Goal: Task Accomplishment & Management: Use online tool/utility

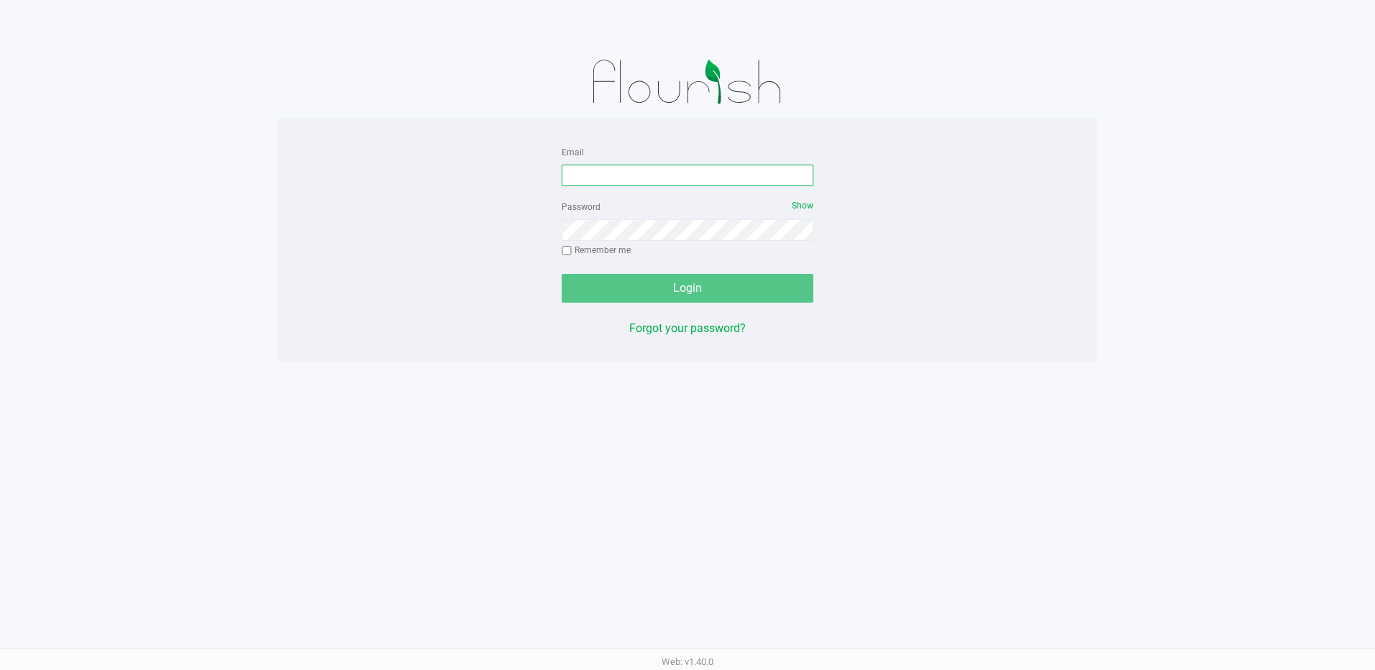
click at [610, 175] on input "Email" at bounding box center [688, 176] width 252 height 22
type input "[EMAIL_ADDRESS][DOMAIN_NAME]"
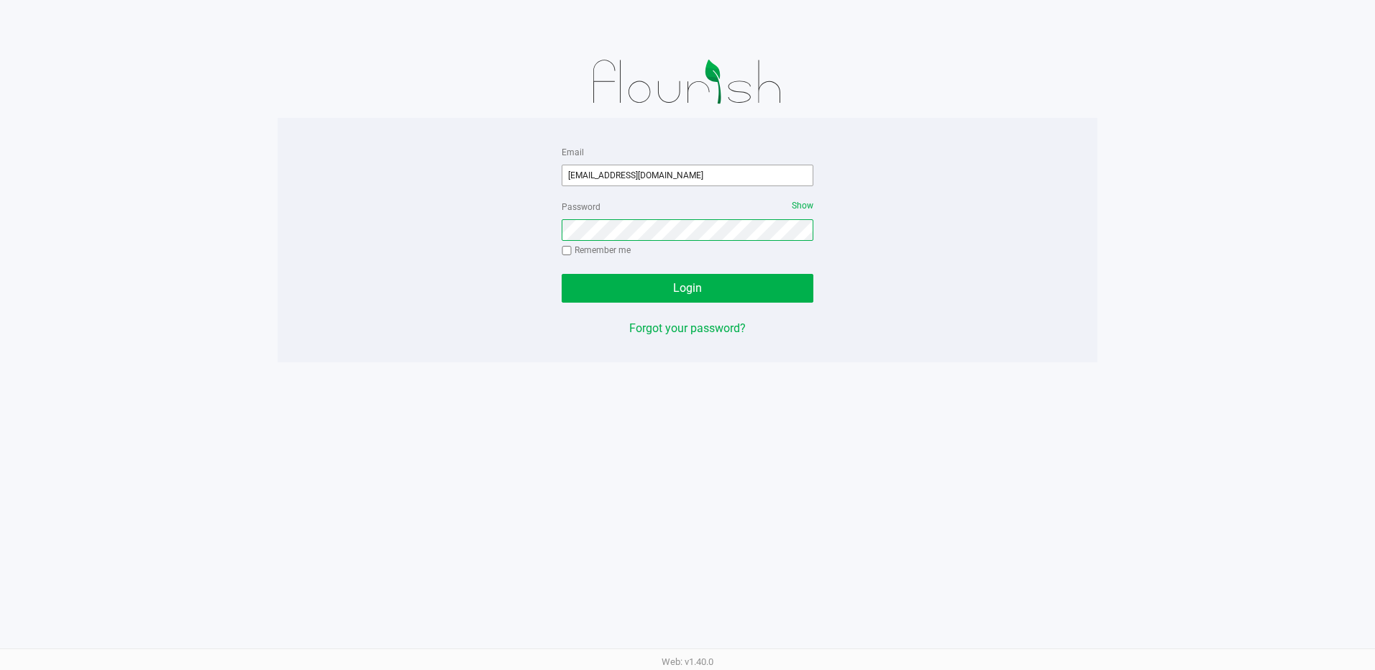
click at [562, 274] on button "Login" at bounding box center [688, 288] width 252 height 29
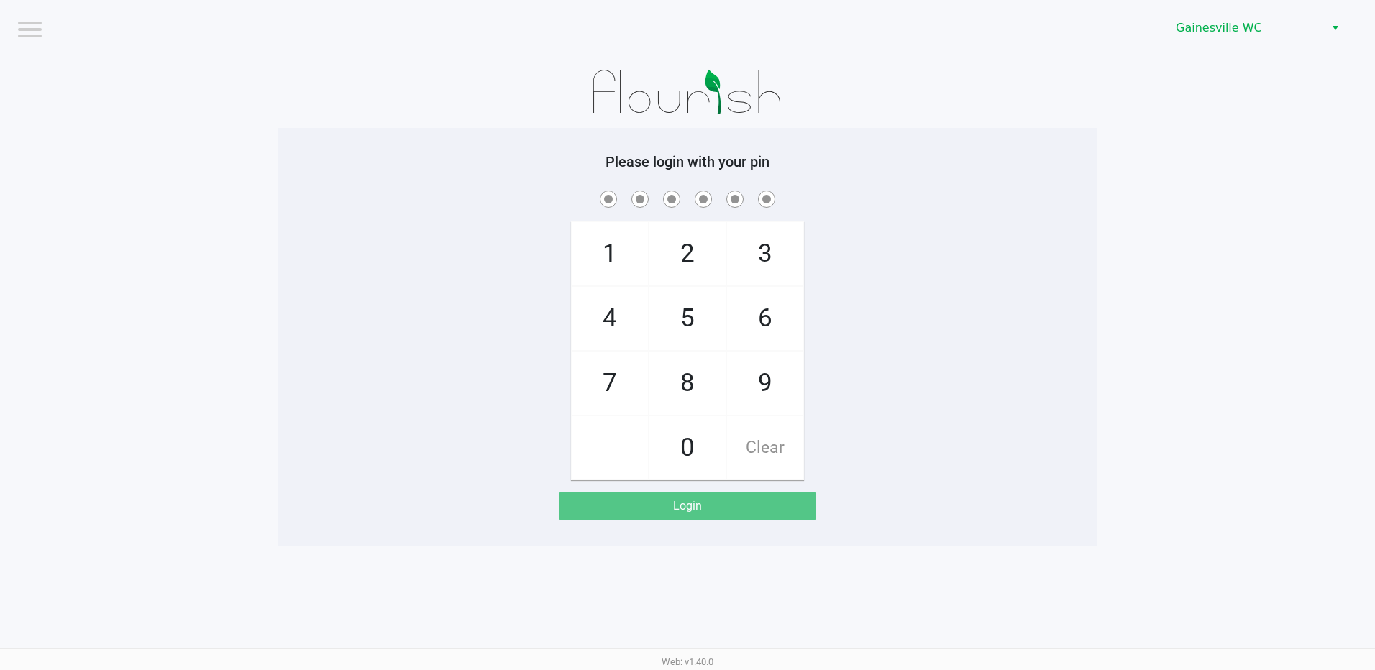
click at [1140, 206] on app-pos-login-wrapper "Logout Gainesville WC Please login with your pin 1 4 7 2 5 8 0 3 6 9 Clear Login" at bounding box center [687, 273] width 1375 height 546
click at [1008, 175] on div "Please login with your pin 1 4 7 2 5 8 0 3 6 9 Clear Login" at bounding box center [688, 336] width 820 height 367
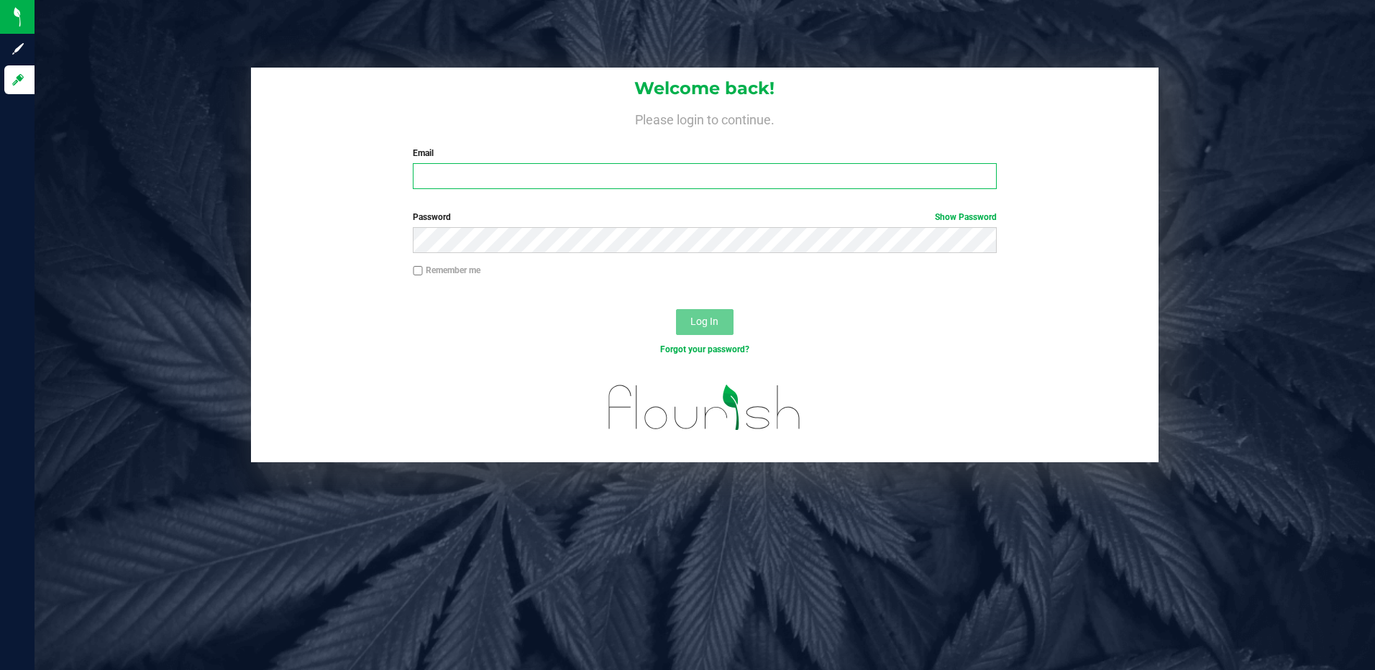
click at [518, 174] on input "Email" at bounding box center [705, 176] width 584 height 26
type input "ERAY@LIVEPARALLEL.COM"
click at [676, 309] on button "Log In" at bounding box center [705, 322] width 58 height 26
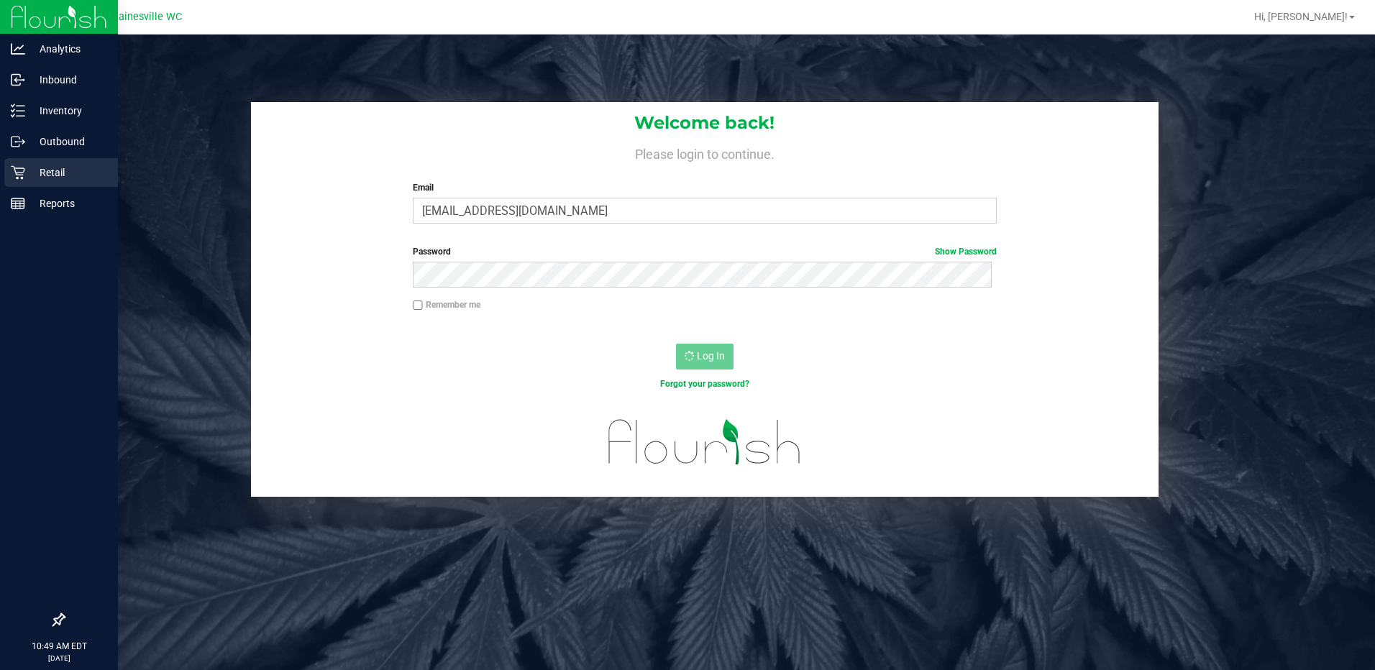
click at [61, 168] on p "Retail" at bounding box center [68, 172] width 86 height 17
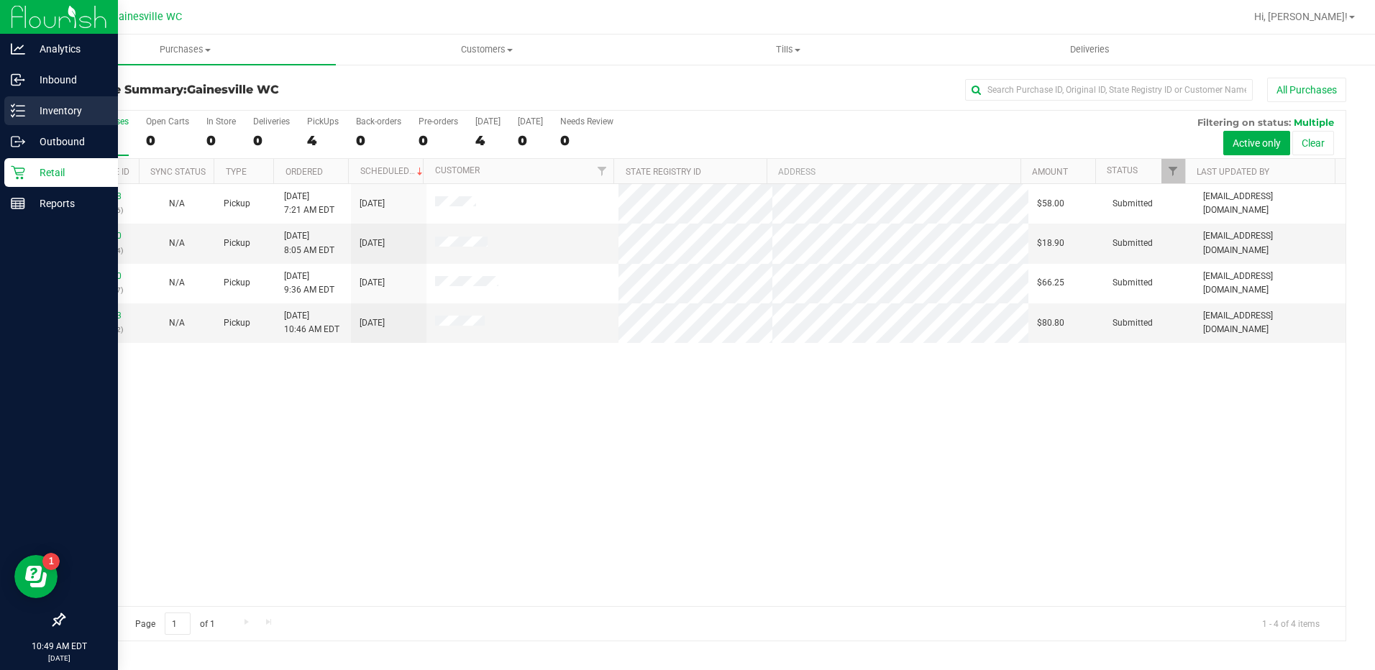
click at [63, 112] on p "Inventory" at bounding box center [68, 110] width 86 height 17
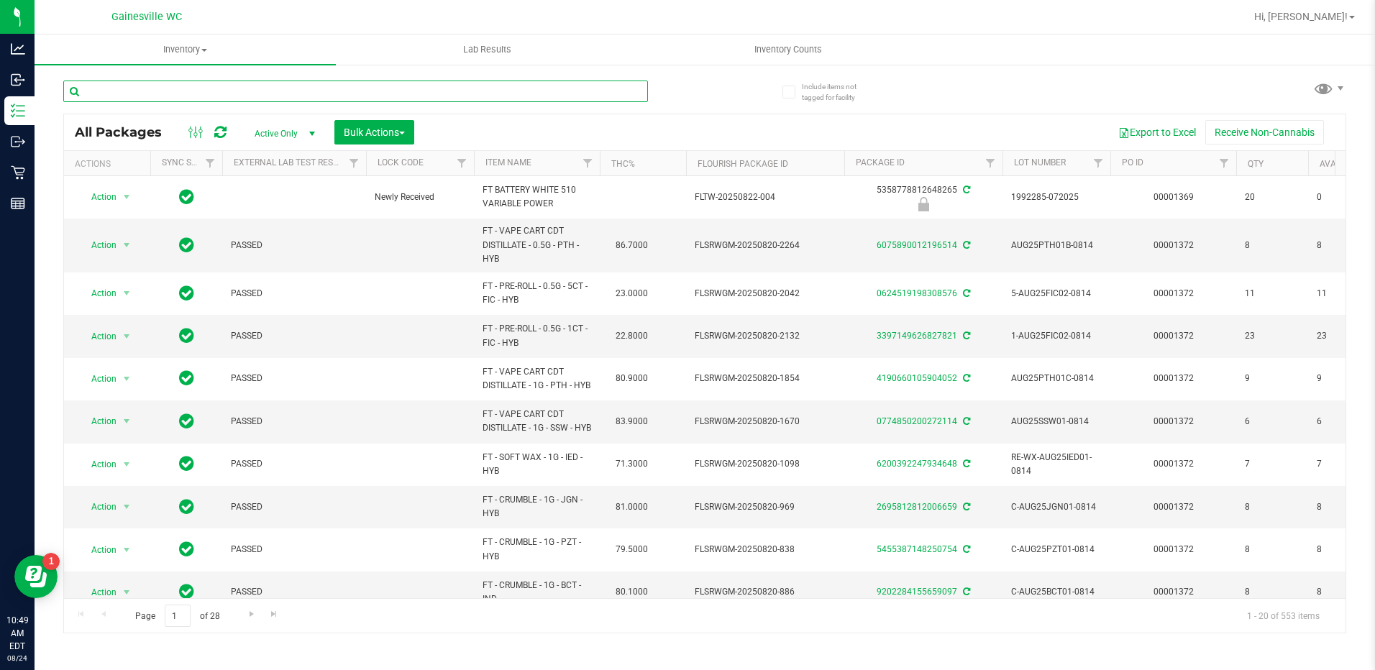
click at [185, 100] on input "text" at bounding box center [355, 92] width 585 height 22
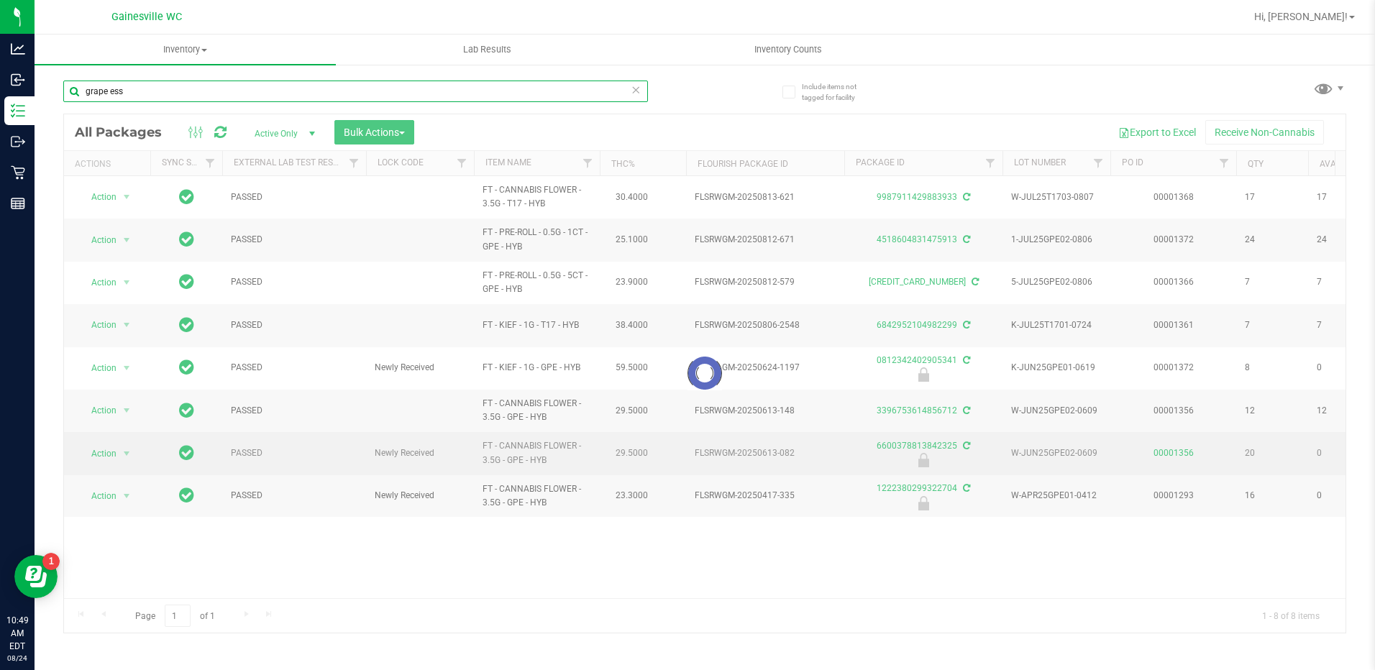
type input "grape ess"
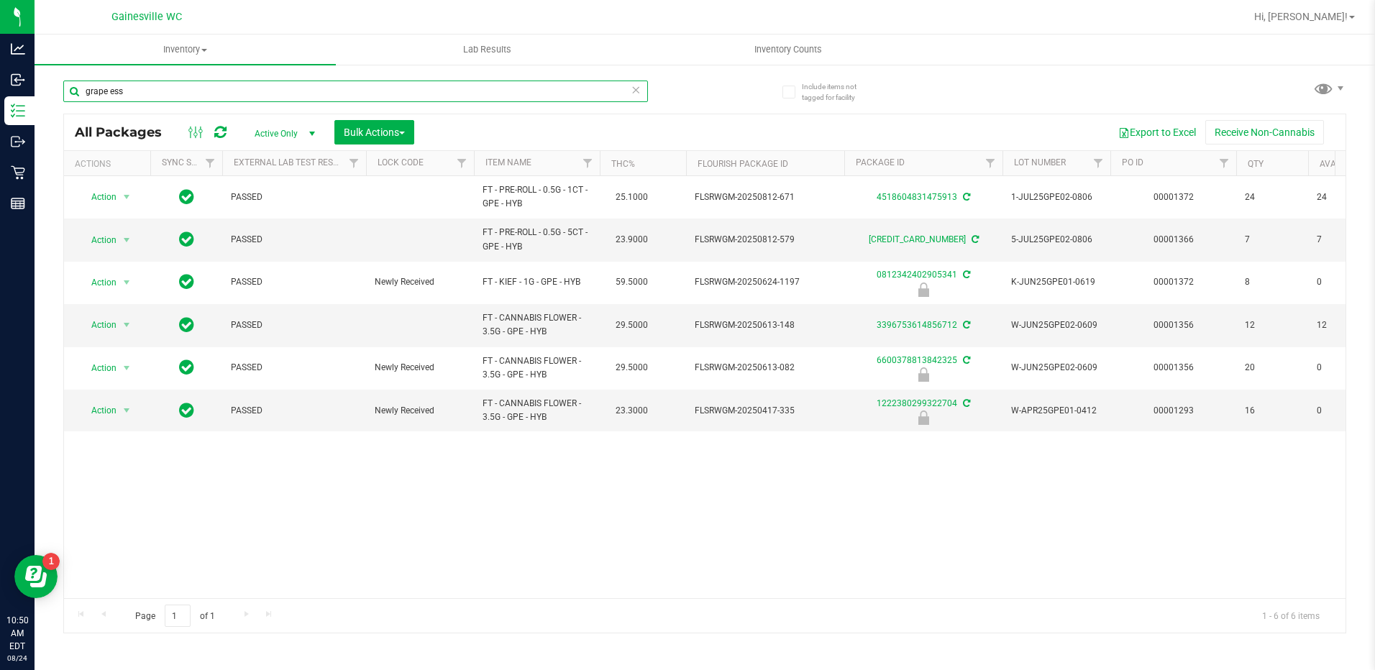
click at [158, 93] on input "grape ess" at bounding box center [355, 92] width 585 height 22
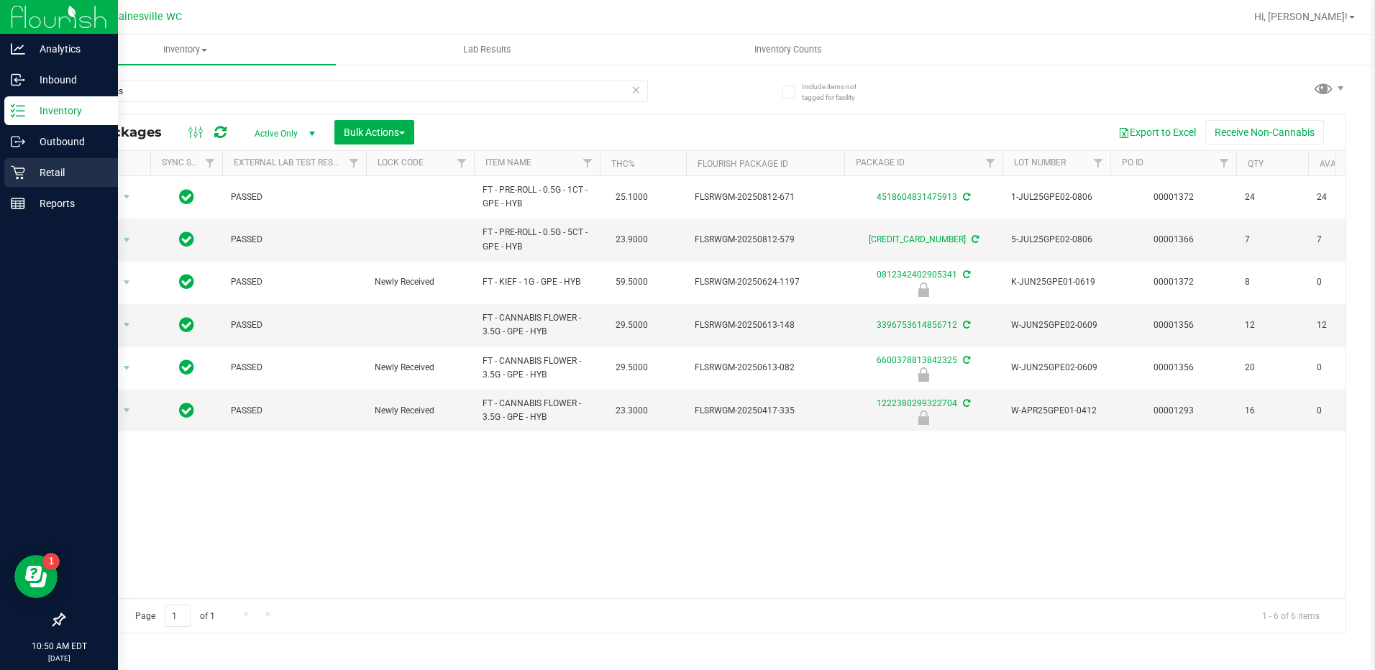
click at [48, 168] on p "Retail" at bounding box center [68, 172] width 86 height 17
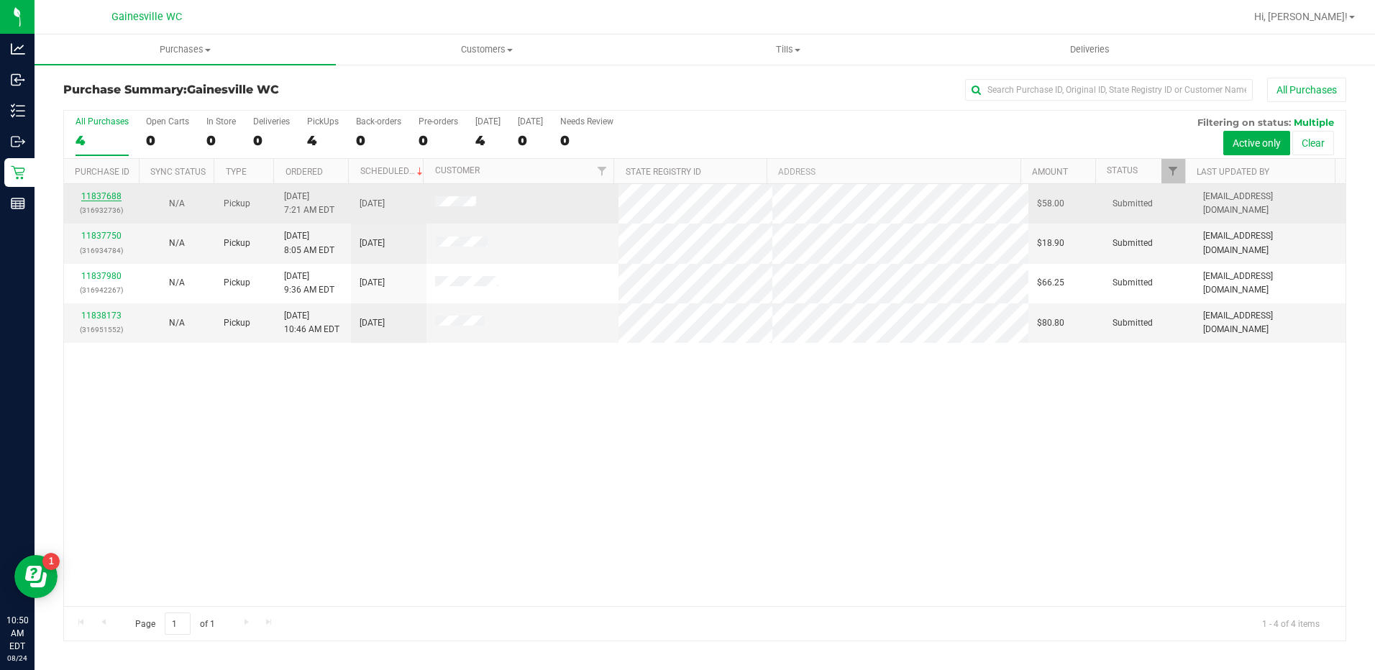
click at [104, 194] on link "11837688" at bounding box center [101, 196] width 40 height 10
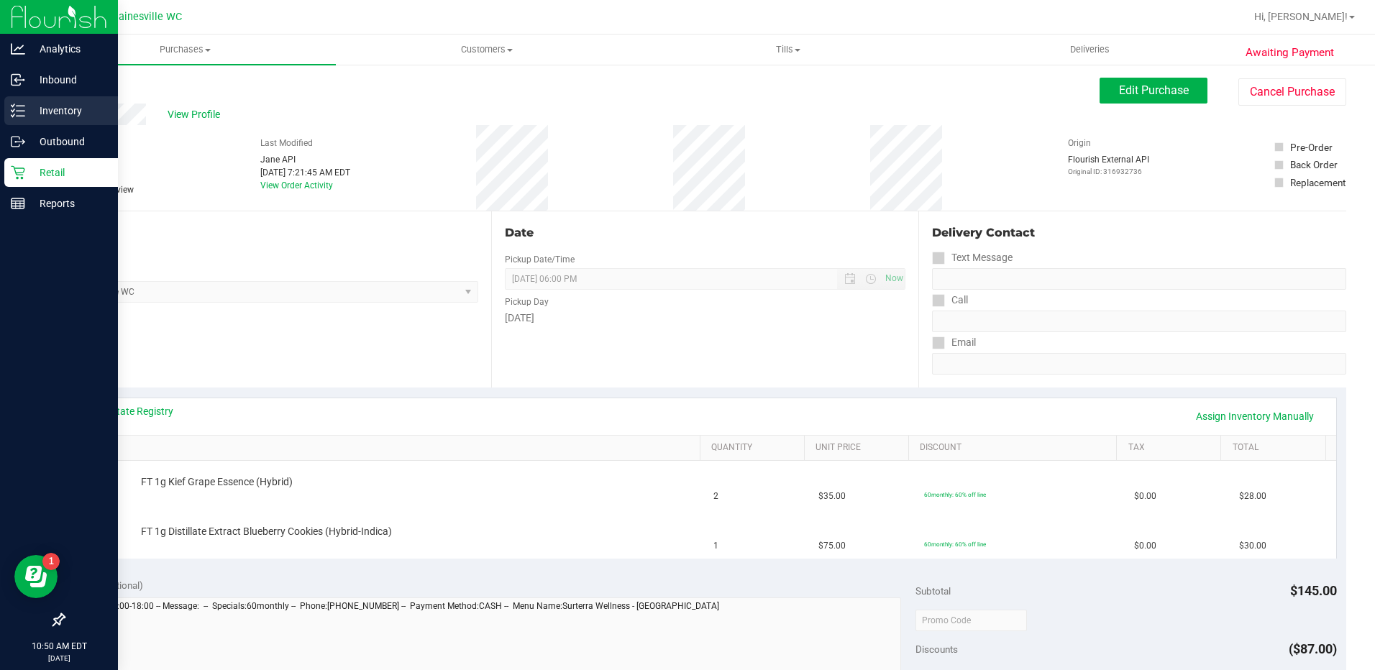
click at [37, 104] on p "Inventory" at bounding box center [68, 110] width 86 height 17
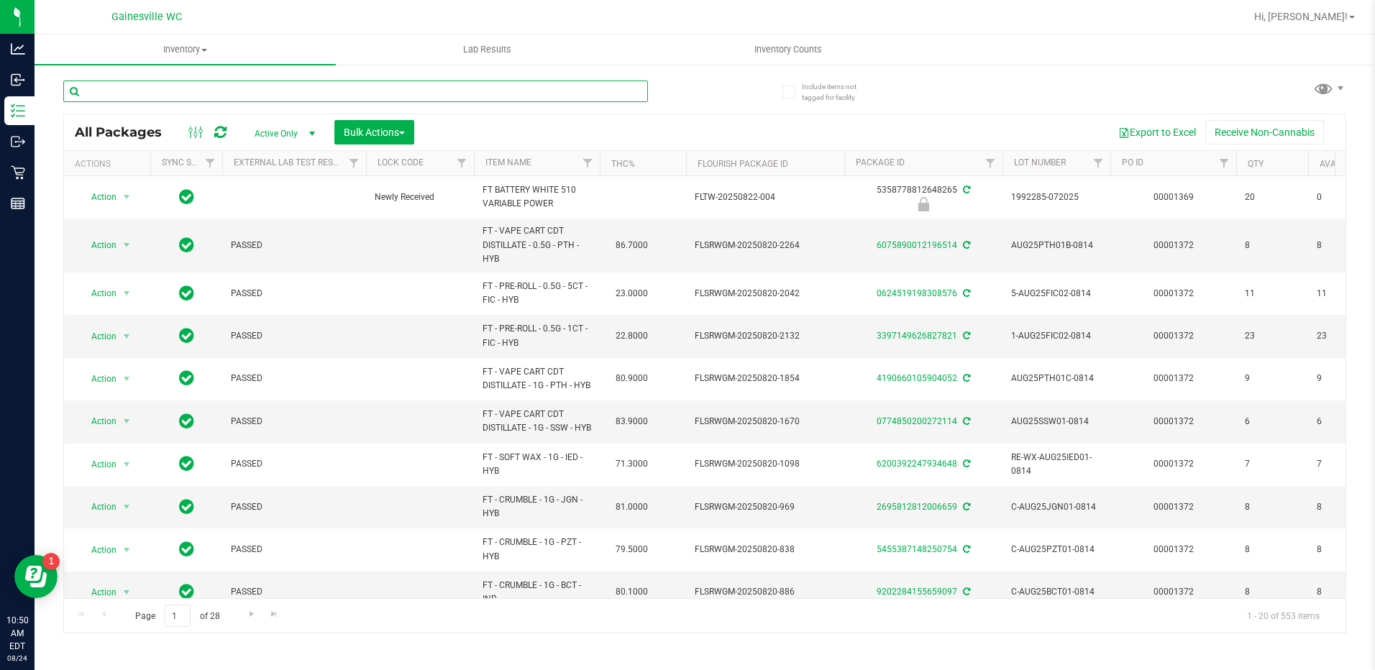
click at [195, 93] on input "text" at bounding box center [355, 92] width 585 height 22
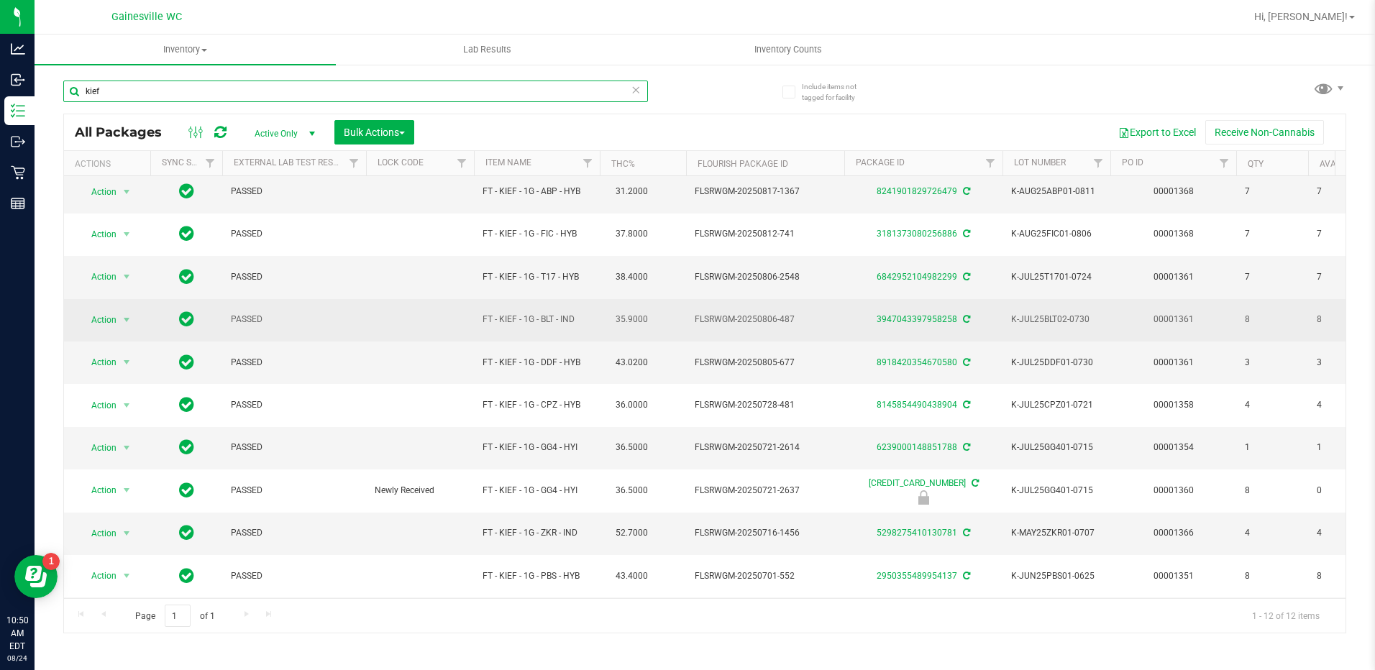
scroll to position [101, 0]
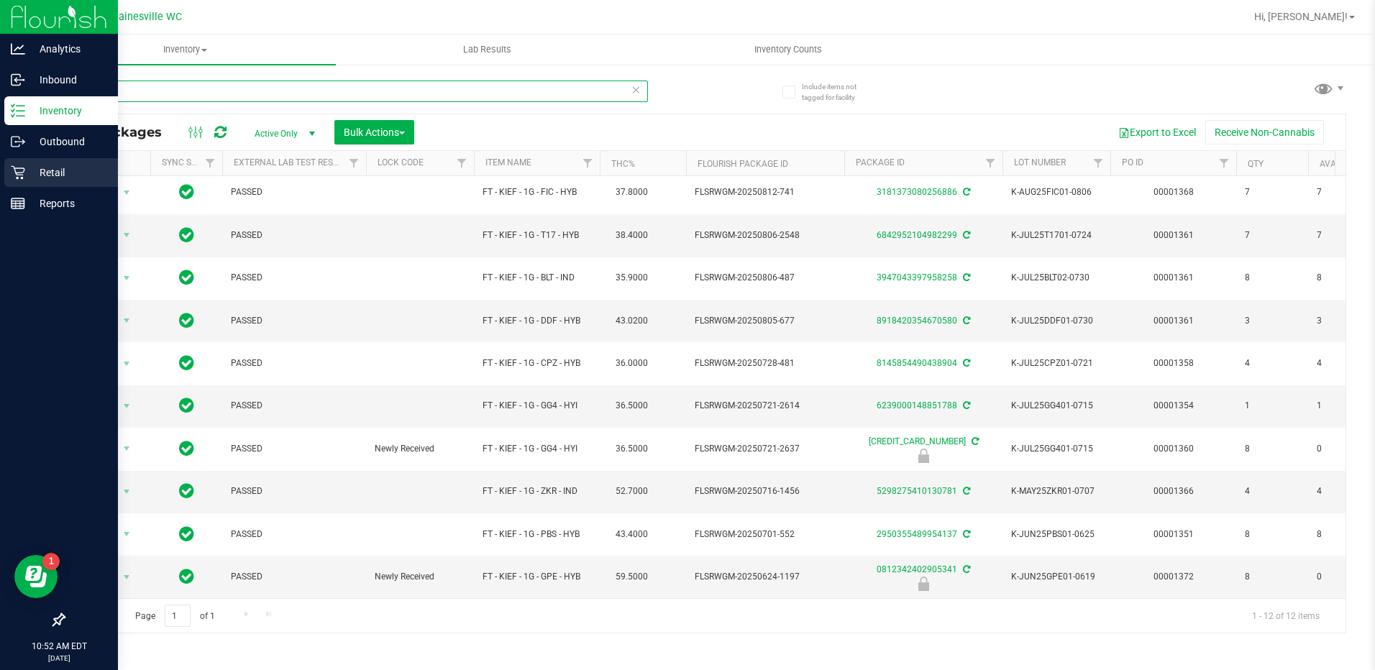
type input "kief"
click at [44, 168] on p "Retail" at bounding box center [68, 172] width 86 height 17
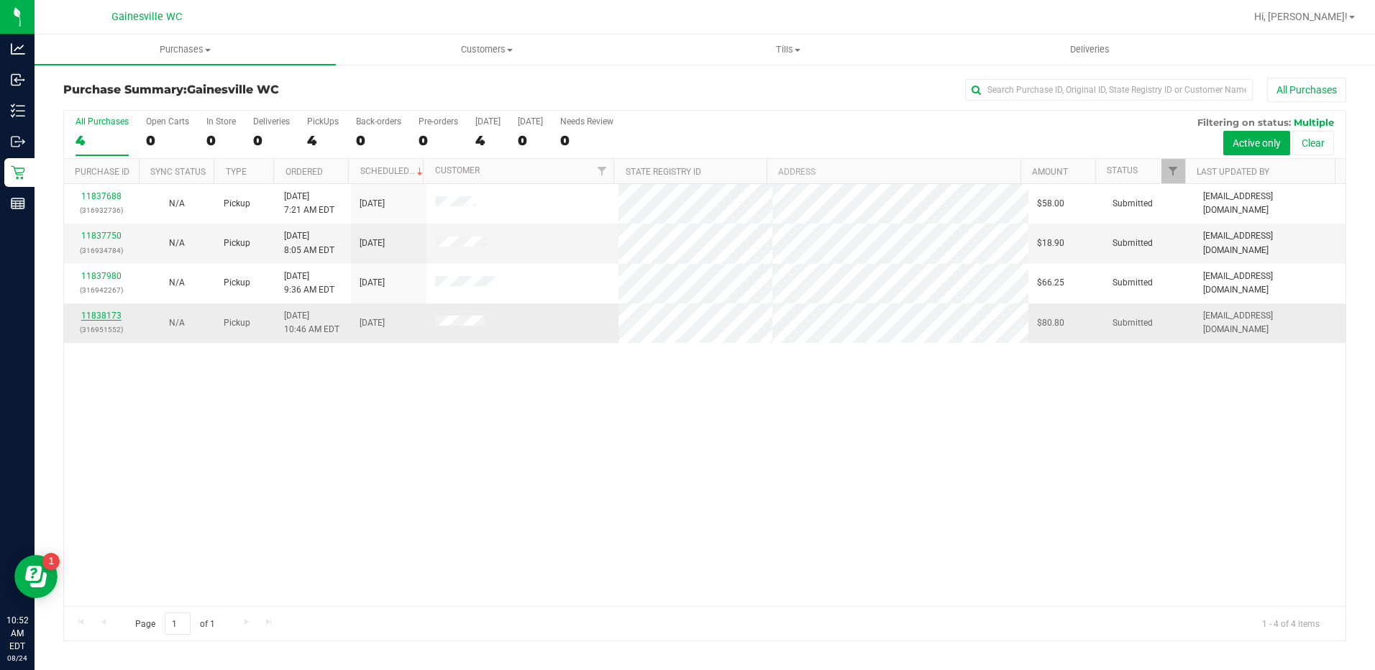
click at [109, 315] on link "11838173" at bounding box center [101, 316] width 40 height 10
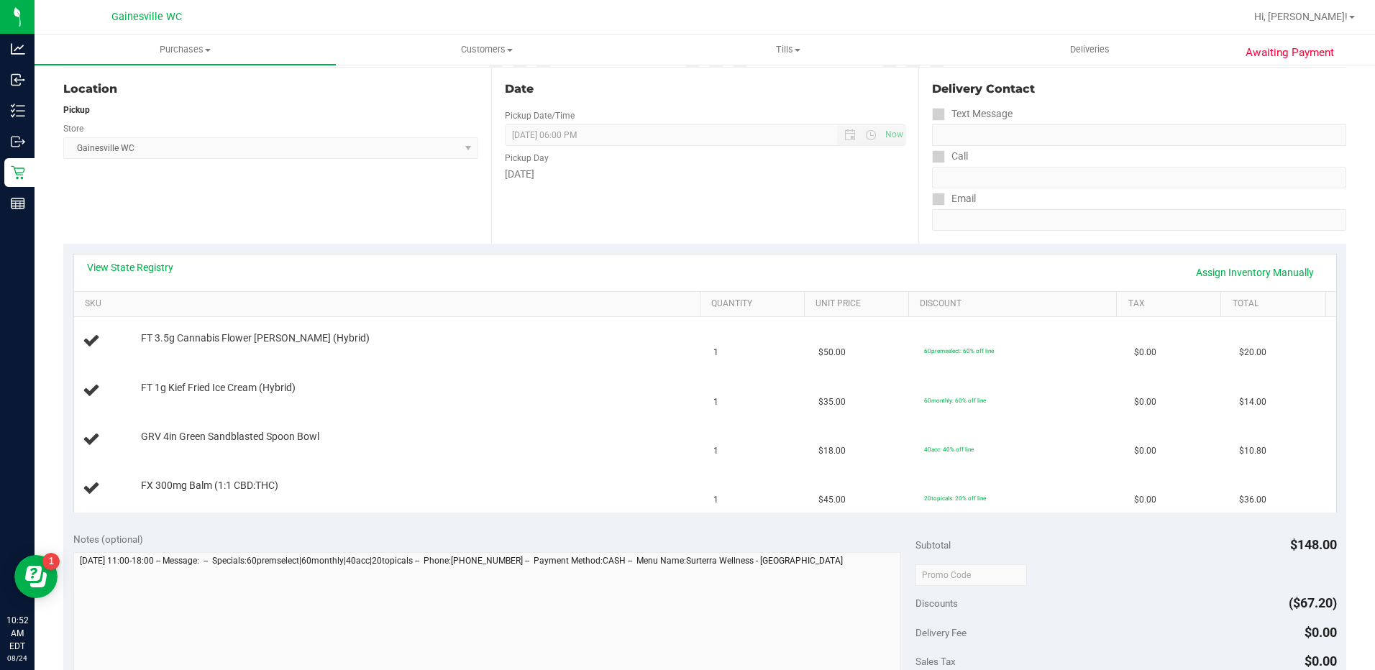
scroll to position [503, 0]
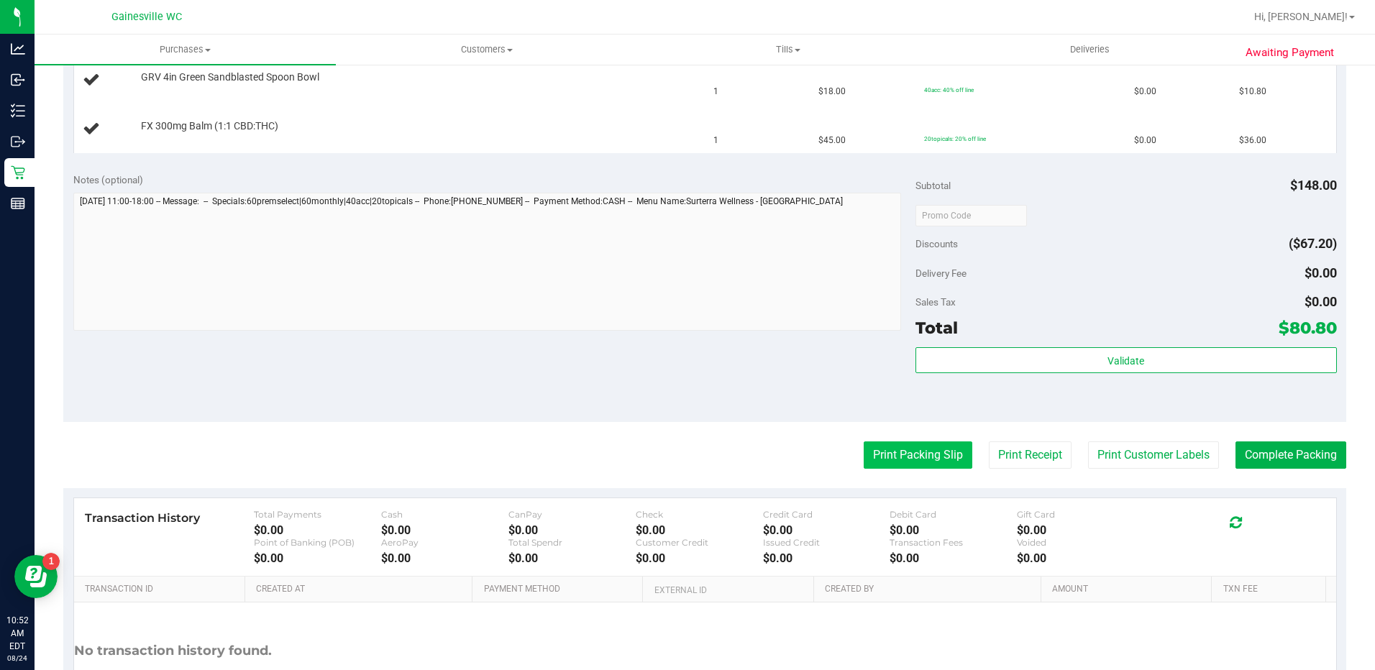
click at [913, 460] on button "Print Packing Slip" at bounding box center [917, 454] width 109 height 27
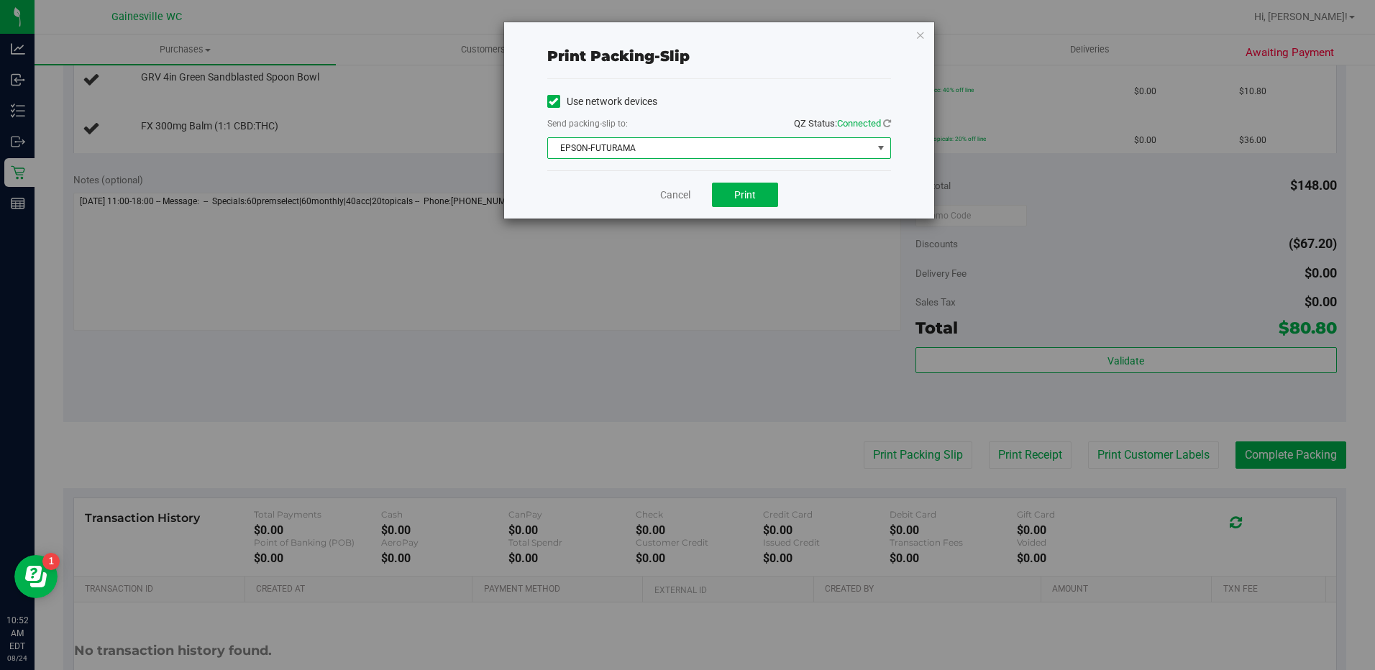
click at [870, 150] on span "EPSON-FUTURAMA" at bounding box center [710, 148] width 324 height 20
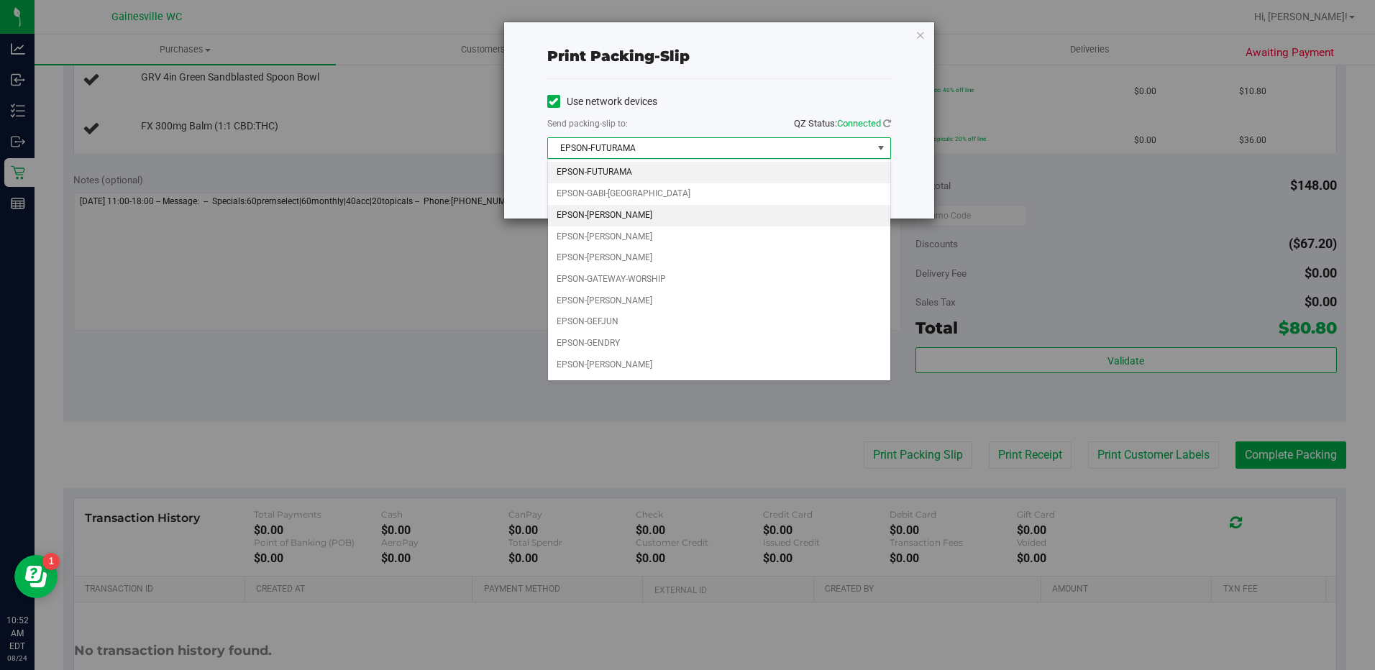
click at [626, 221] on li "EPSON-[PERSON_NAME]" at bounding box center [719, 216] width 342 height 22
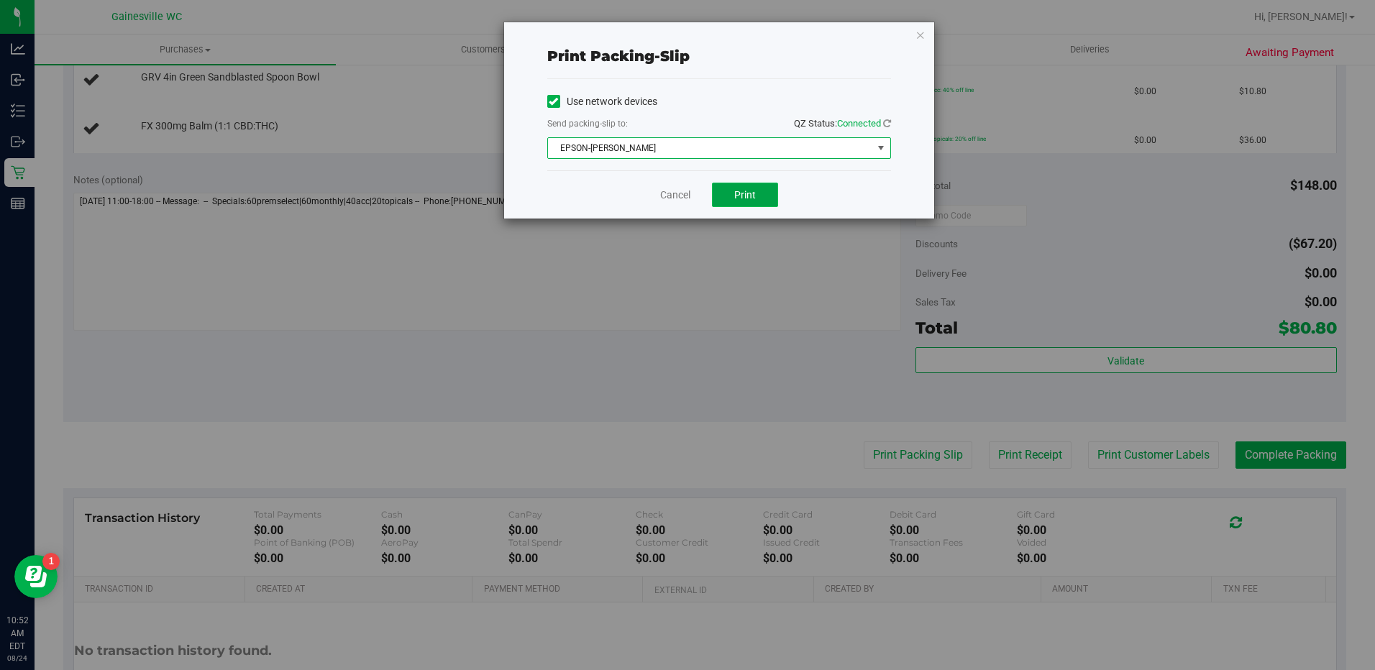
click at [750, 191] on span "Print" at bounding box center [745, 195] width 22 height 12
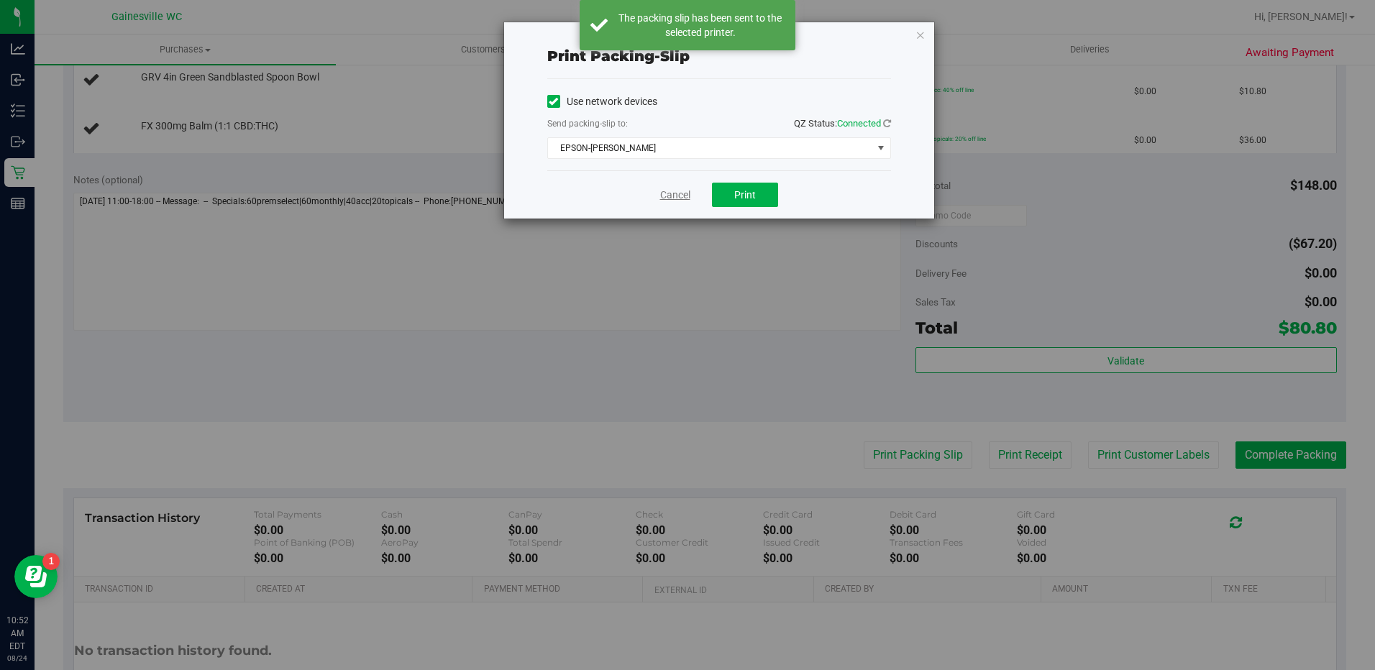
click at [661, 188] on link "Cancel" at bounding box center [675, 195] width 30 height 15
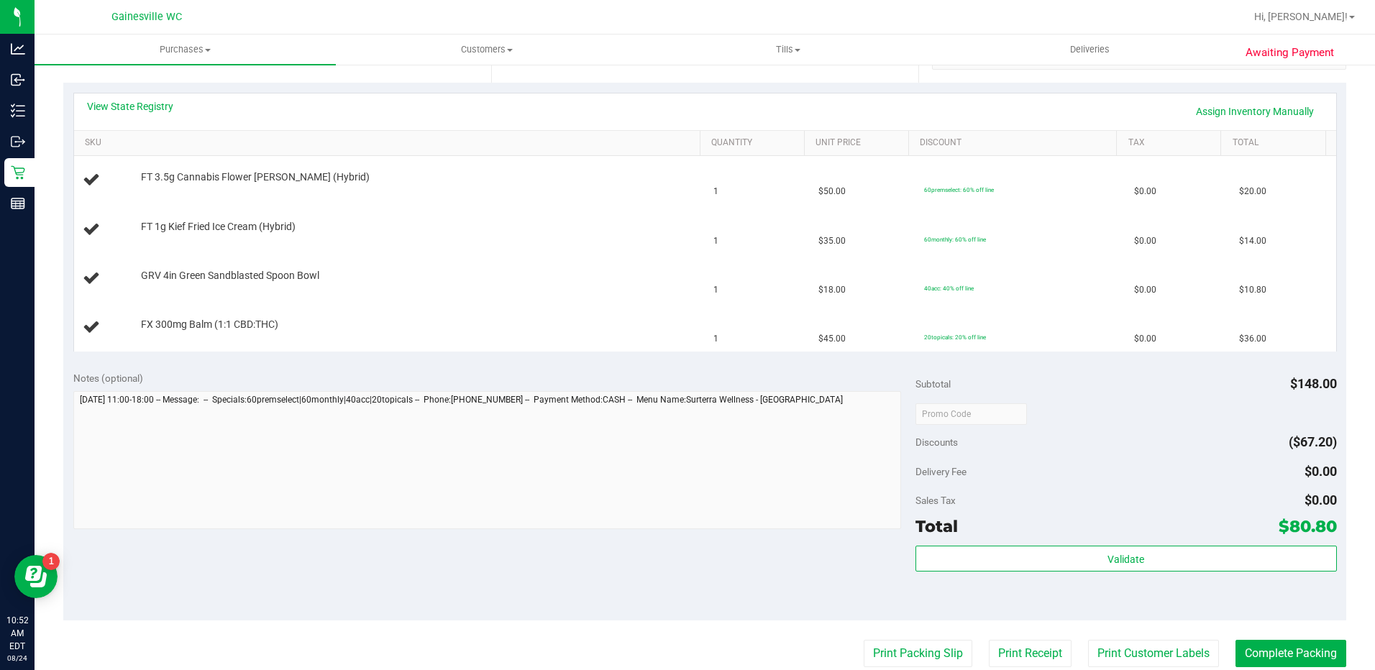
scroll to position [144, 0]
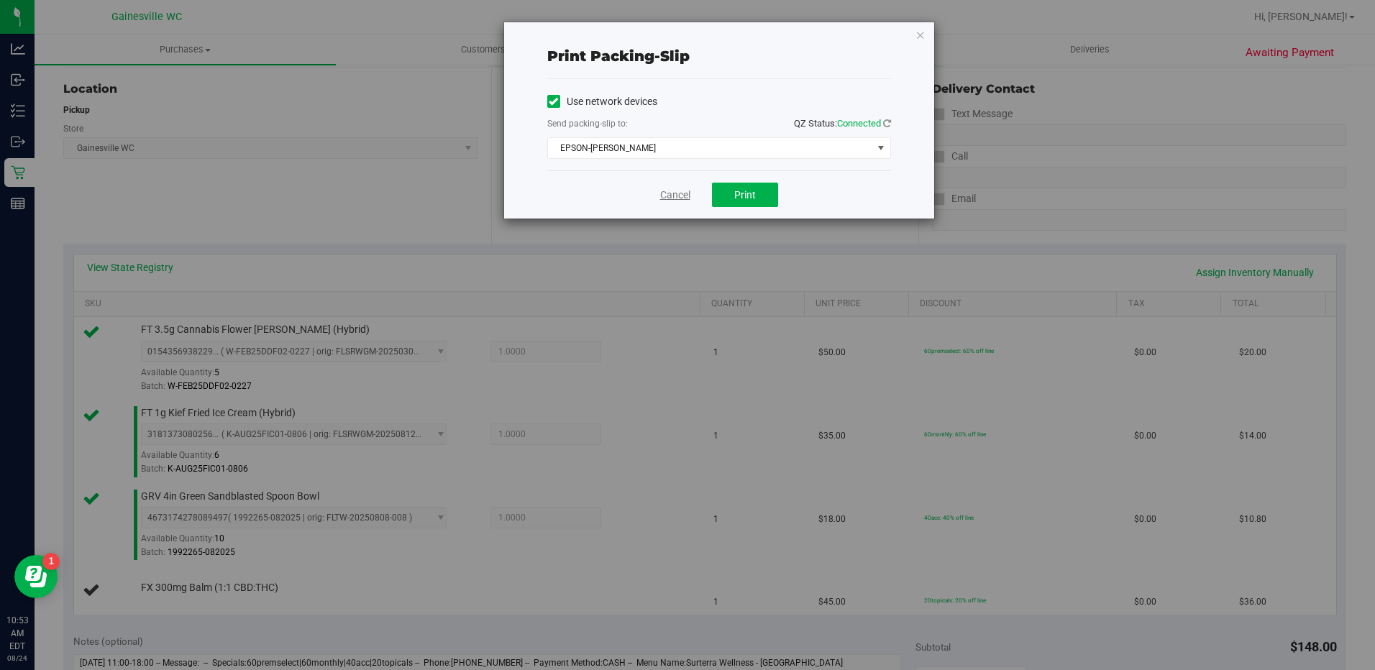
click at [678, 195] on link "Cancel" at bounding box center [675, 195] width 30 height 15
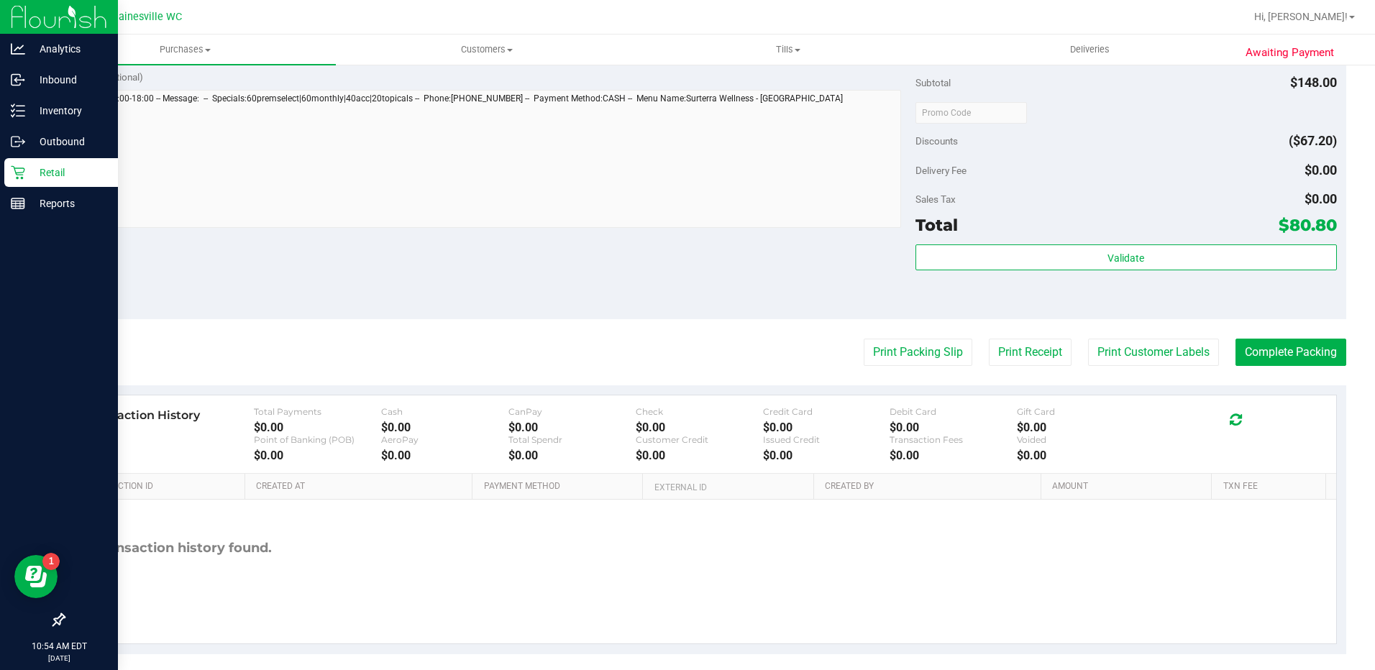
click at [57, 175] on p "Retail" at bounding box center [68, 172] width 86 height 17
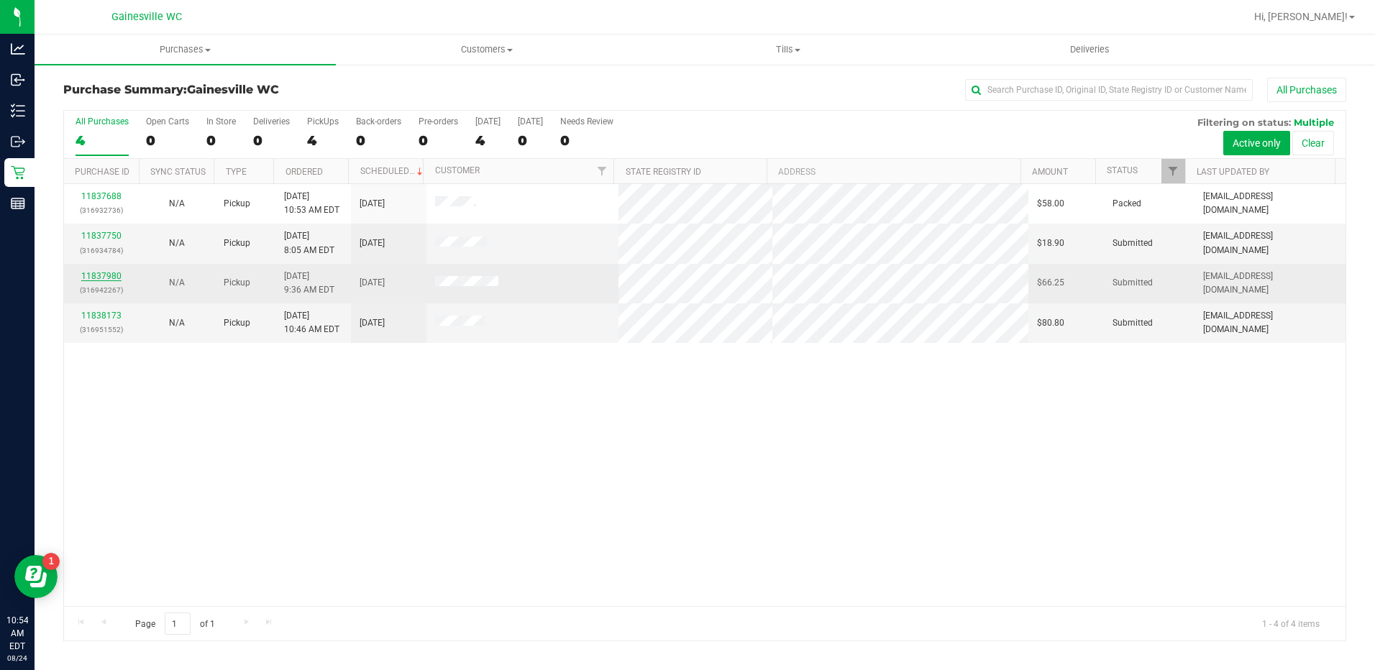
click at [109, 275] on link "11837980" at bounding box center [101, 276] width 40 height 10
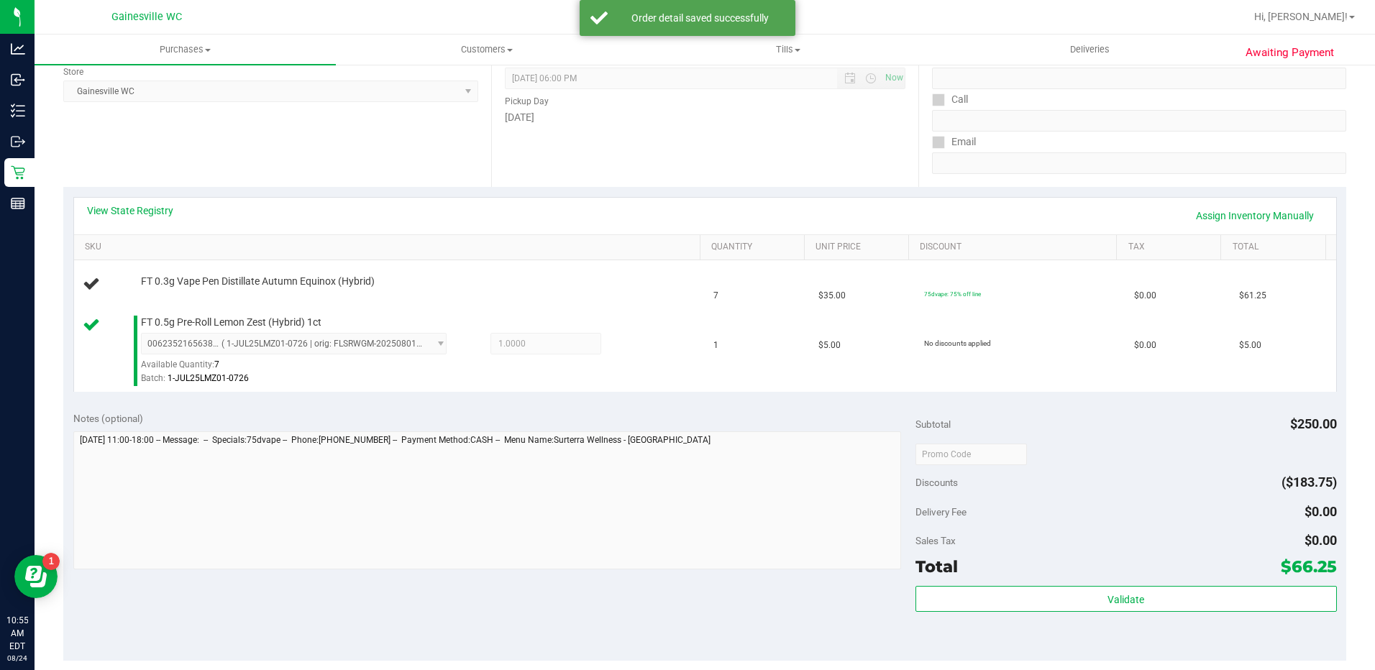
scroll to position [503, 0]
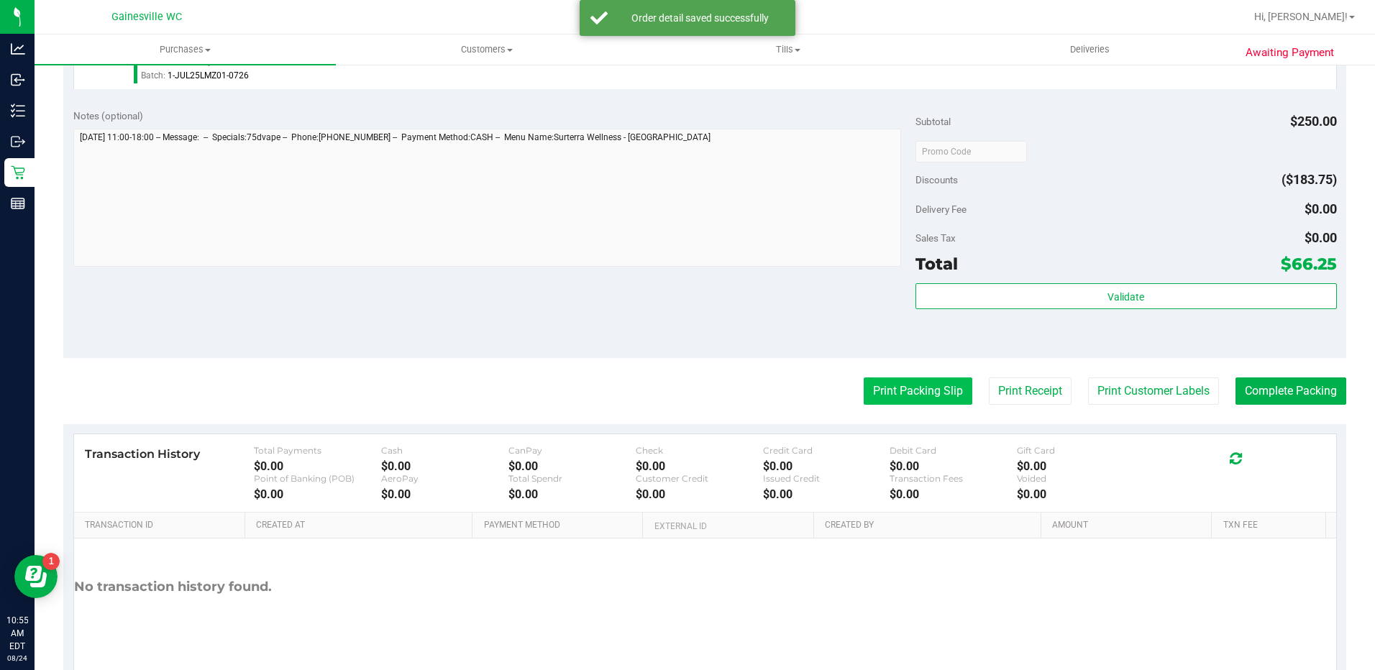
click at [895, 386] on button "Print Packing Slip" at bounding box center [917, 390] width 109 height 27
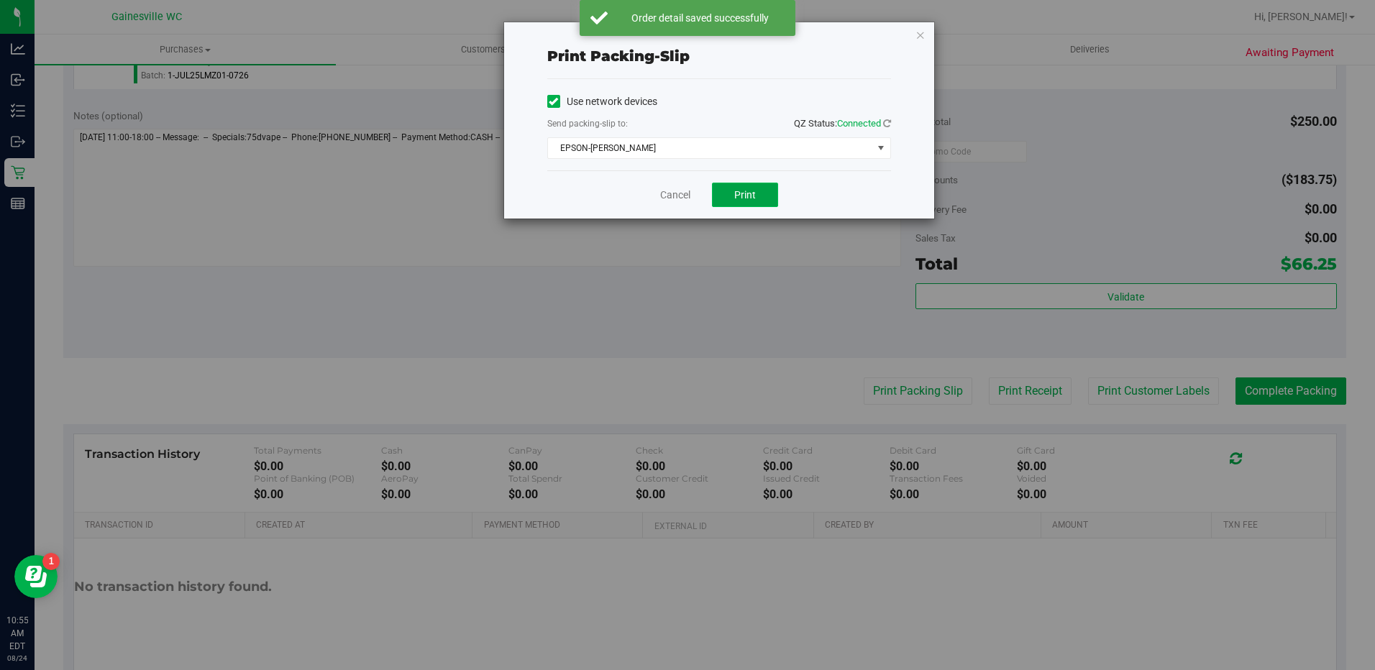
click at [764, 203] on button "Print" at bounding box center [745, 195] width 66 height 24
click at [677, 201] on link "Cancel" at bounding box center [675, 195] width 30 height 15
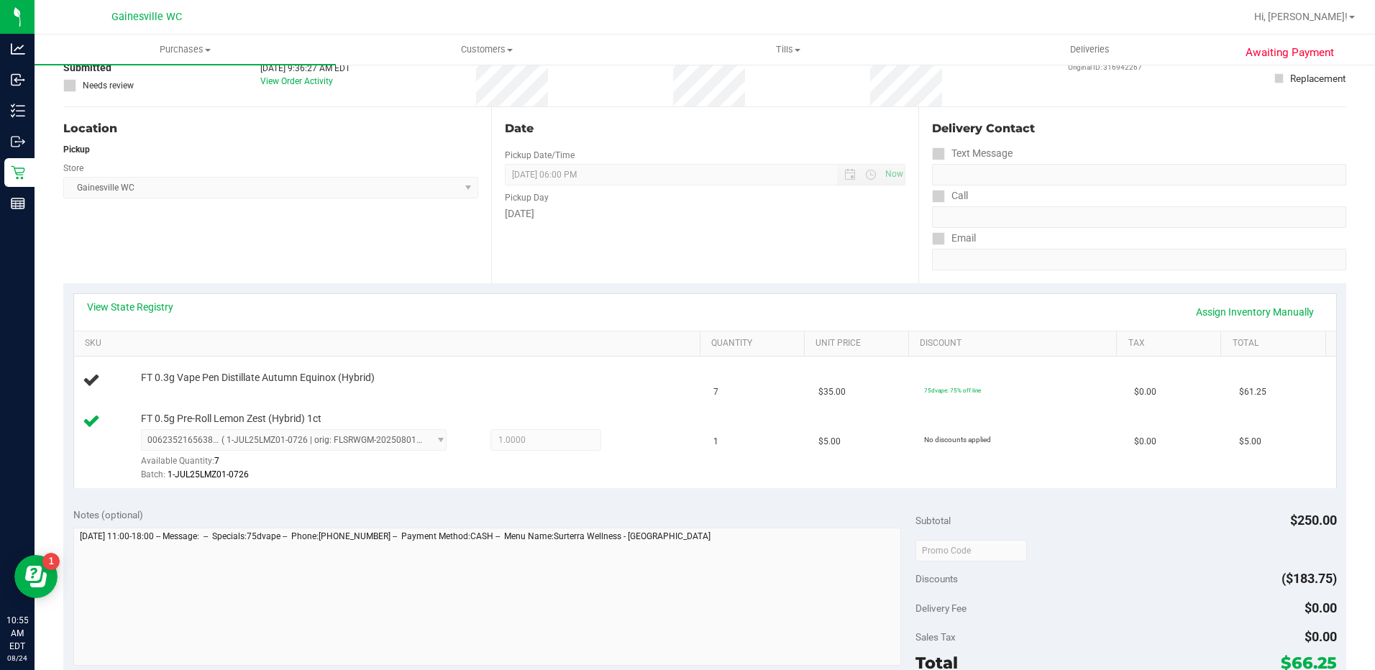
scroll to position [72, 0]
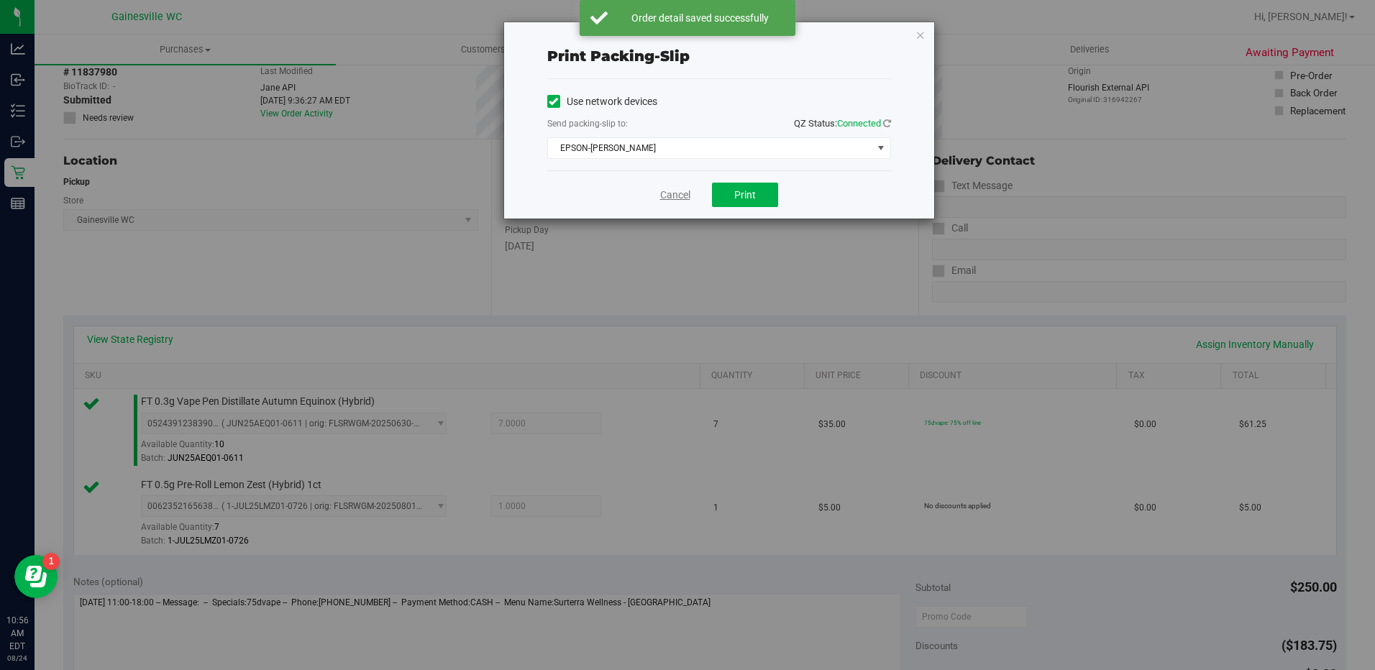
click at [672, 193] on link "Cancel" at bounding box center [675, 195] width 30 height 15
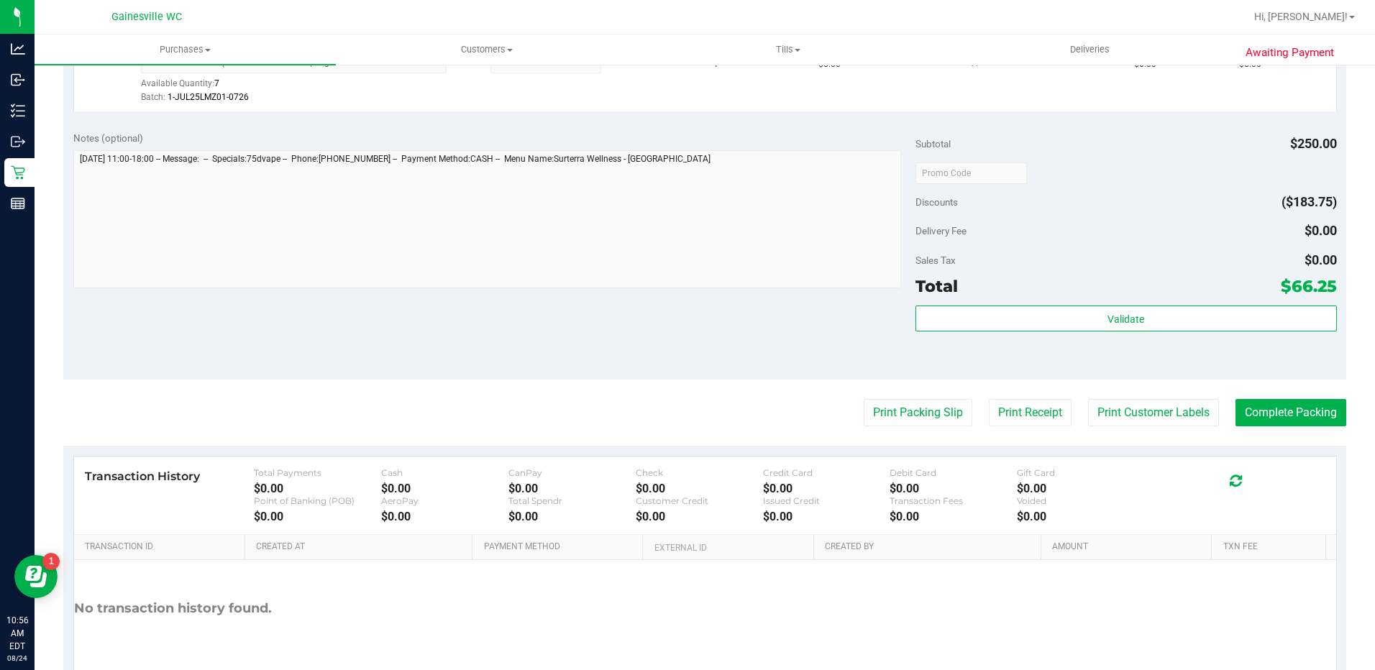
scroll to position [589, 0]
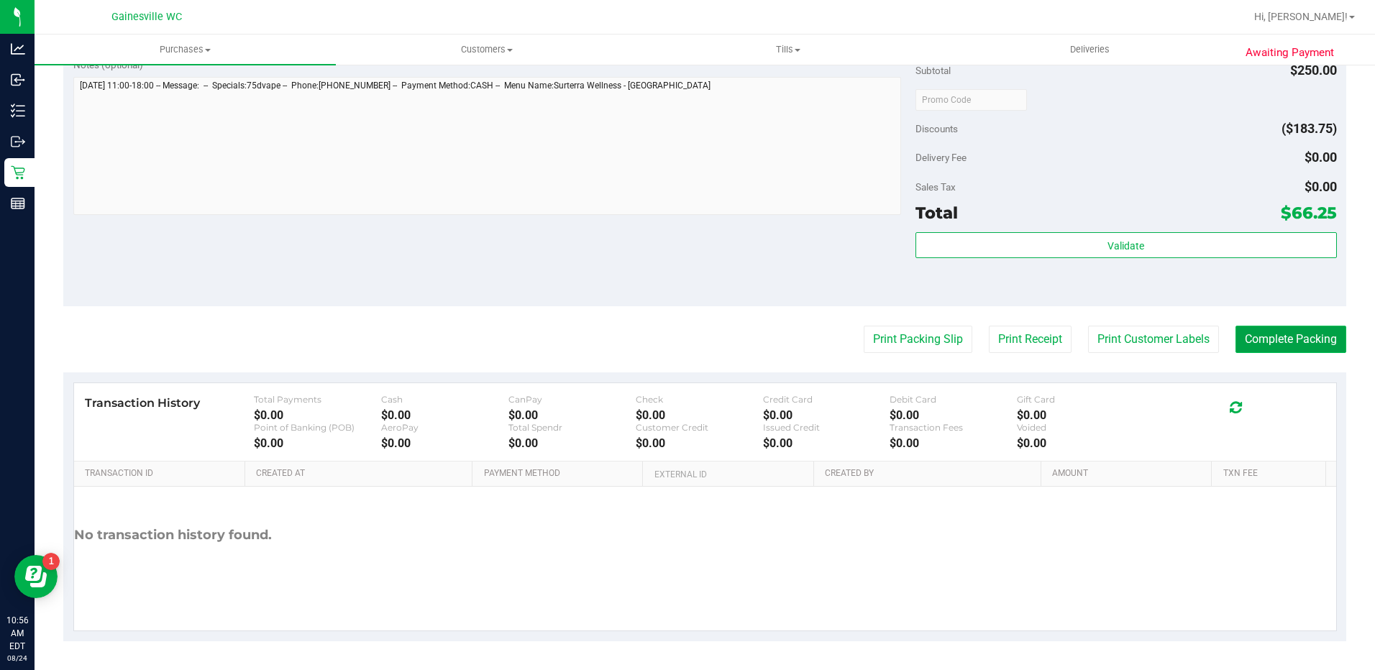
click at [1284, 342] on button "Complete Packing" at bounding box center [1290, 339] width 111 height 27
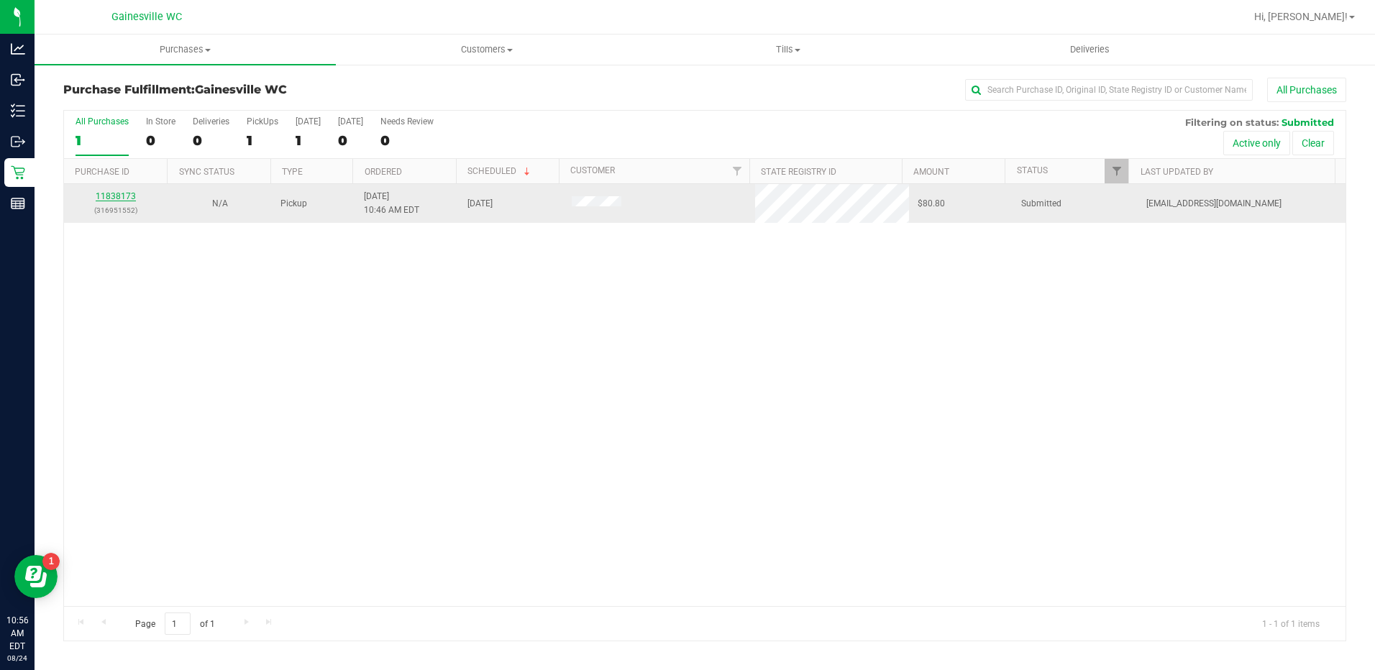
click at [122, 197] on link "11838173" at bounding box center [116, 196] width 40 height 10
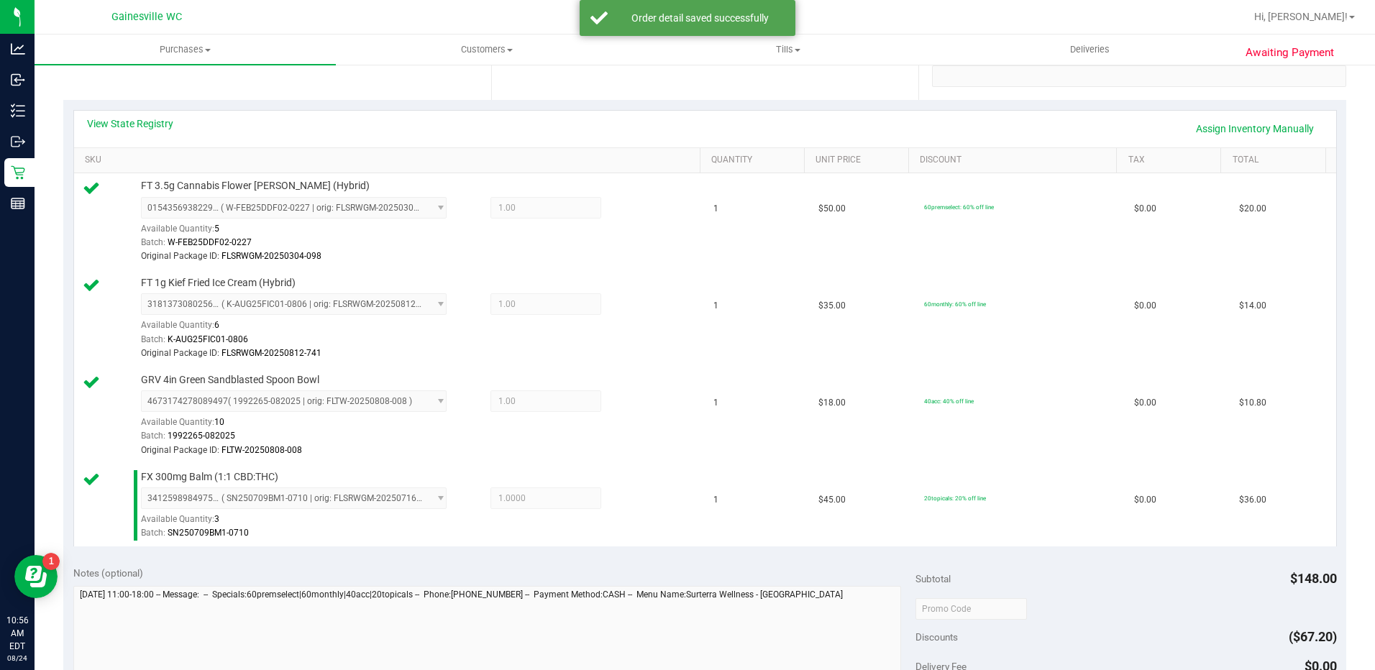
scroll to position [647, 0]
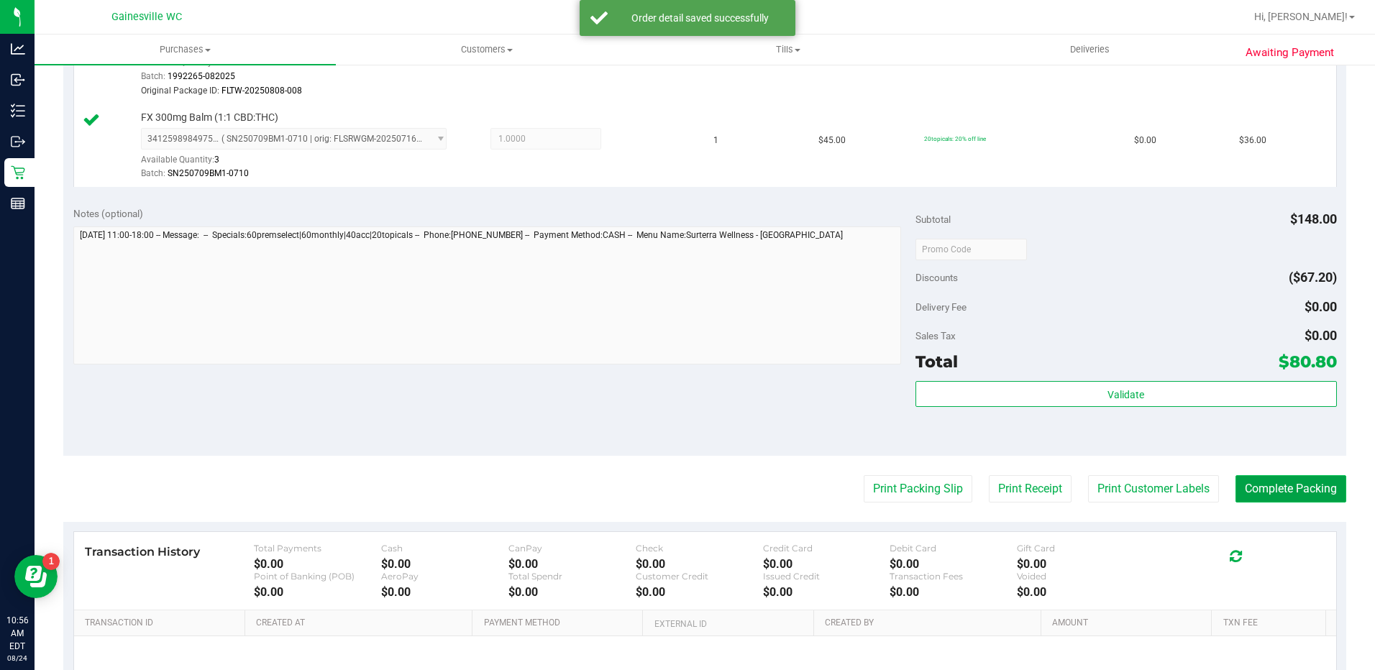
click at [1273, 476] on button "Complete Packing" at bounding box center [1290, 488] width 111 height 27
